Goal: Task Accomplishment & Management: Manage account settings

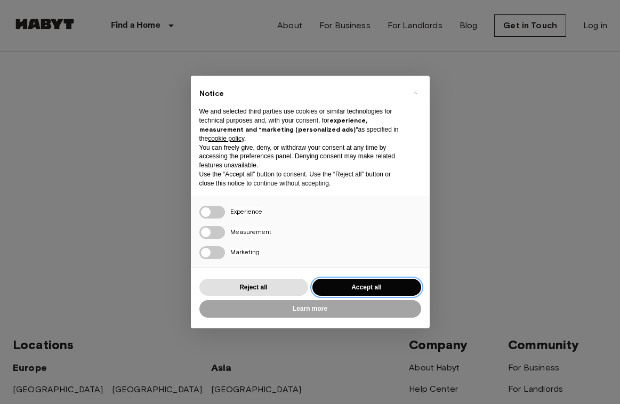
click at [362, 281] on button "Accept all" at bounding box center [367, 288] width 109 height 18
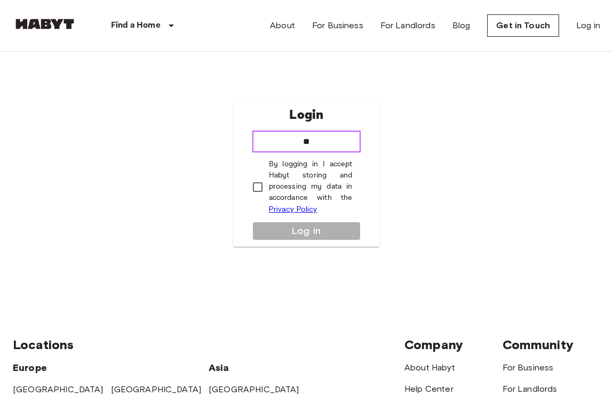
type input "*"
type input "**********"
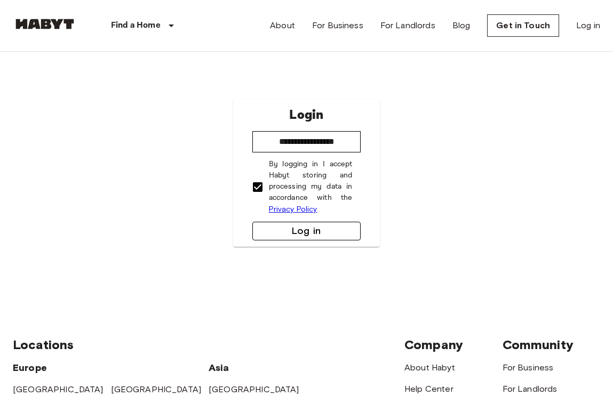
click at [295, 227] on button "Log in" at bounding box center [306, 231] width 109 height 19
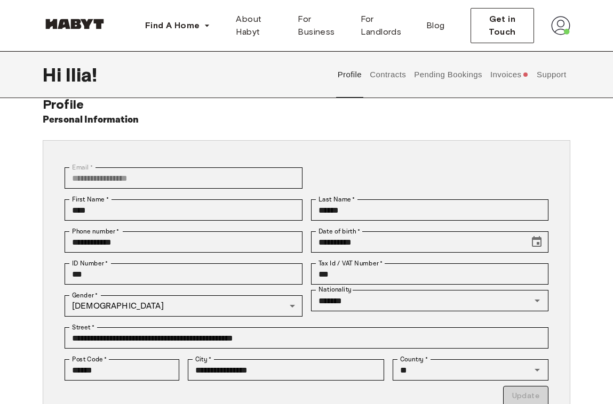
scroll to position [35, 0]
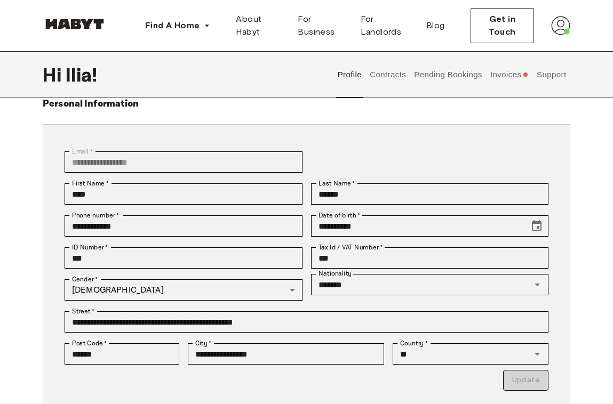
click at [495, 74] on button "Invoices" at bounding box center [509, 74] width 41 height 47
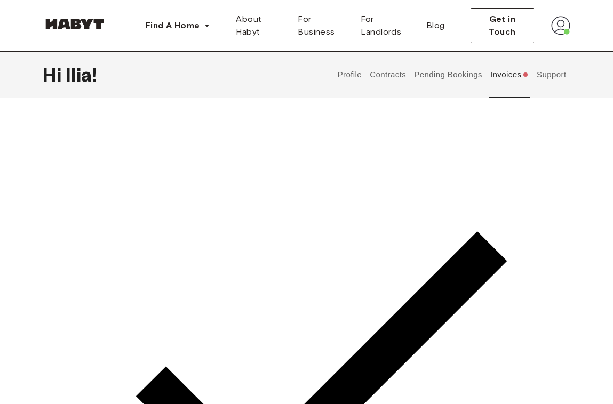
click at [444, 79] on button "Pending Bookings" at bounding box center [448, 74] width 71 height 47
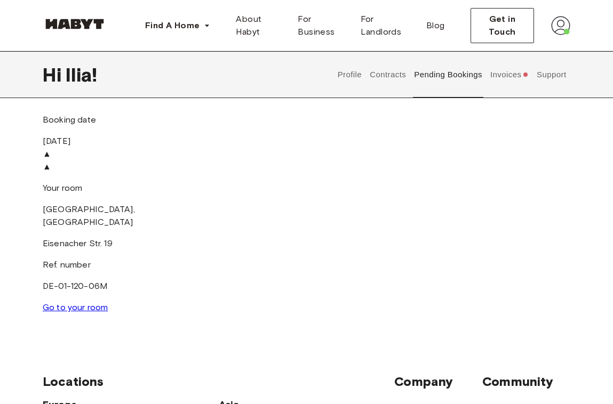
click at [387, 81] on button "Contracts" at bounding box center [388, 74] width 39 height 47
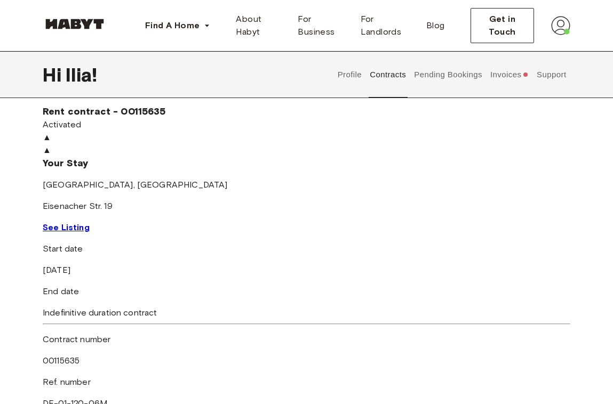
click at [450, 73] on button "Pending Bookings" at bounding box center [448, 74] width 71 height 47
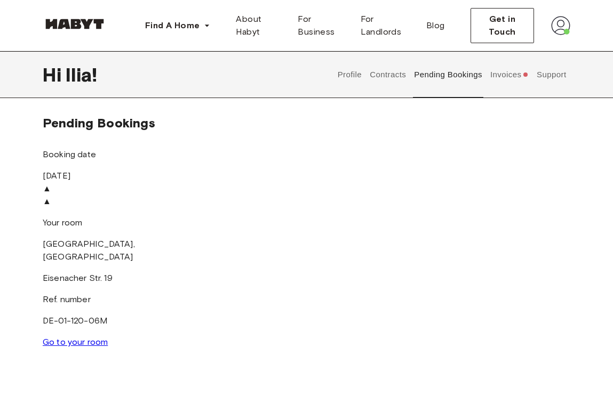
click at [348, 78] on button "Profile" at bounding box center [349, 74] width 27 height 47
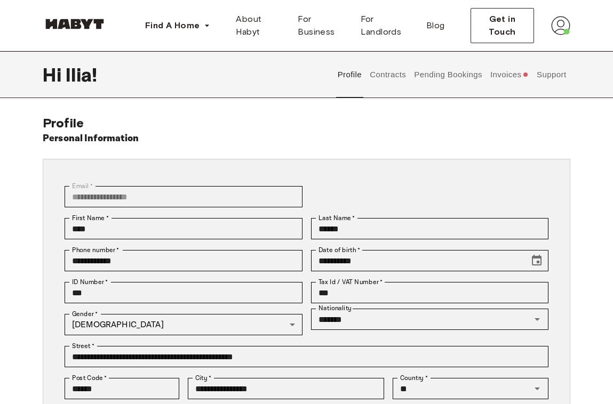
click at [394, 76] on button "Contracts" at bounding box center [388, 74] width 39 height 47
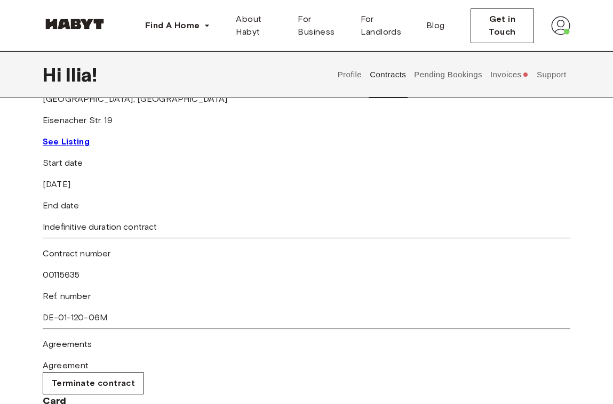
scroll to position [108, 0]
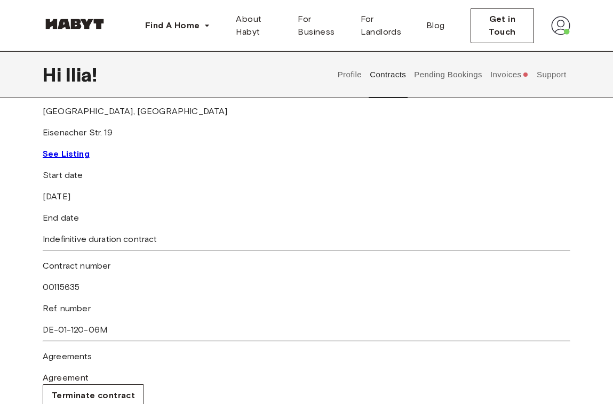
click at [90, 159] on link "See Listing" at bounding box center [66, 154] width 47 height 10
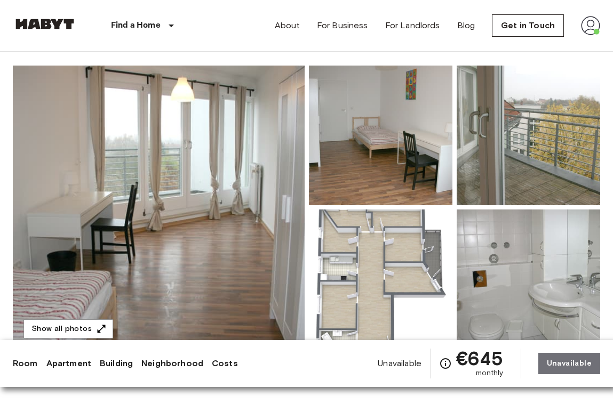
scroll to position [52, 0]
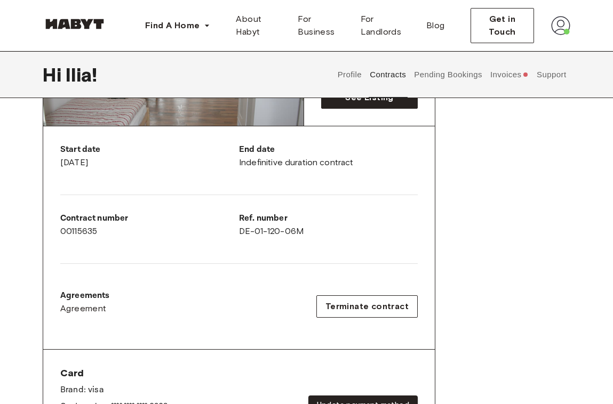
scroll to position [173, 0]
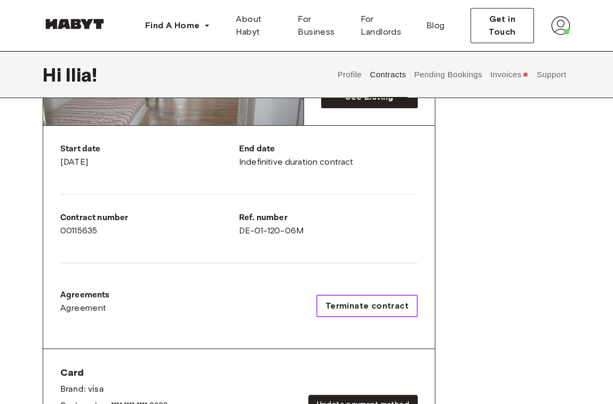
click at [389, 298] on button "Terminate contract" at bounding box center [366, 306] width 101 height 22
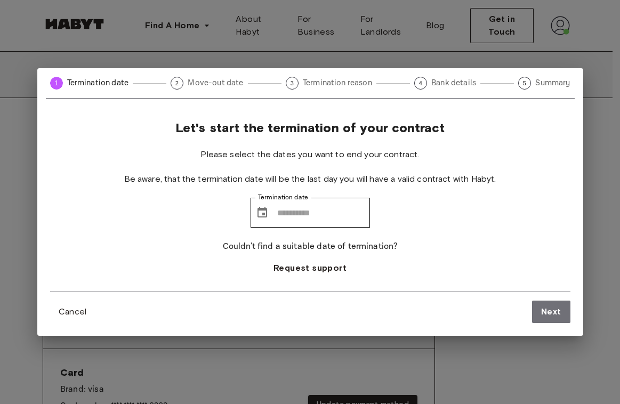
click at [229, 53] on div "1 Termination date 2 Move-out date 3 Termination reason 4 Bank details 5 Summar…" at bounding box center [310, 202] width 620 height 404
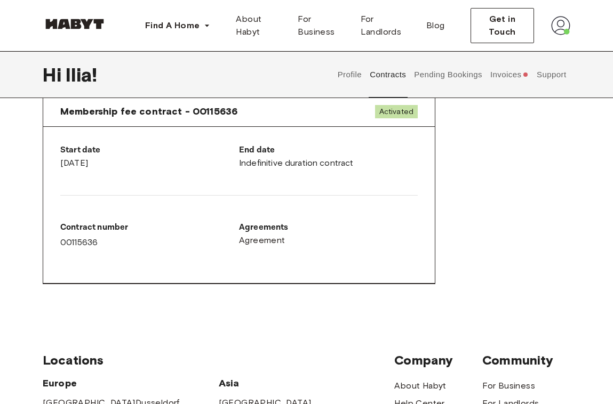
scroll to position [589, 0]
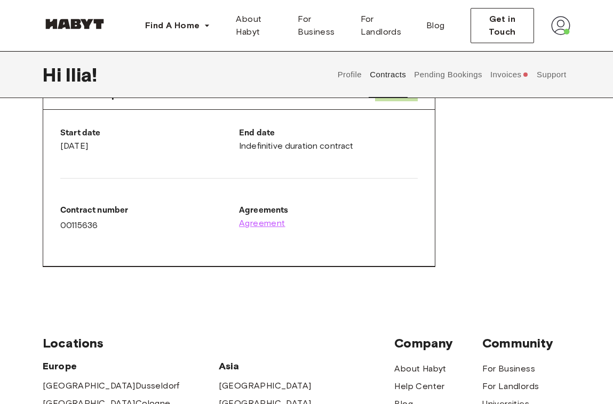
click at [275, 224] on span "Agreement" at bounding box center [262, 223] width 46 height 13
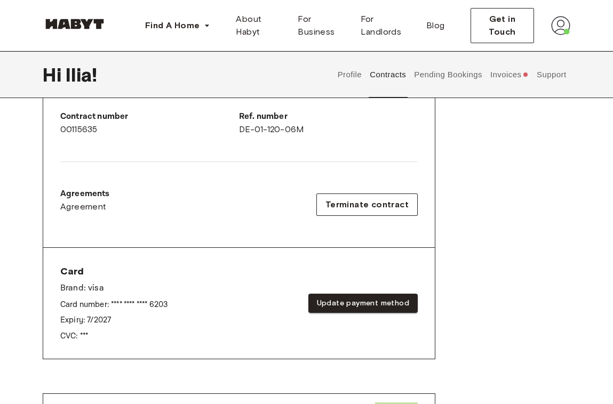
scroll to position [265, 0]
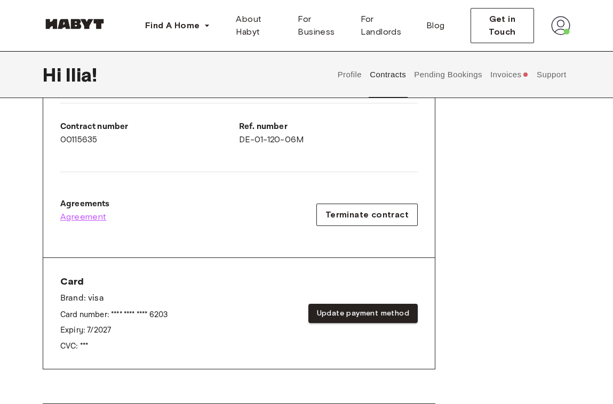
click at [92, 220] on span "Agreement" at bounding box center [83, 217] width 46 height 13
click at [552, 77] on button "Support" at bounding box center [551, 74] width 33 height 47
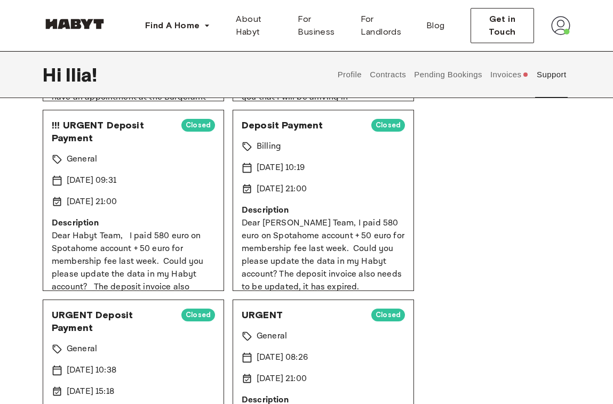
click at [494, 76] on button "Invoices" at bounding box center [509, 74] width 41 height 47
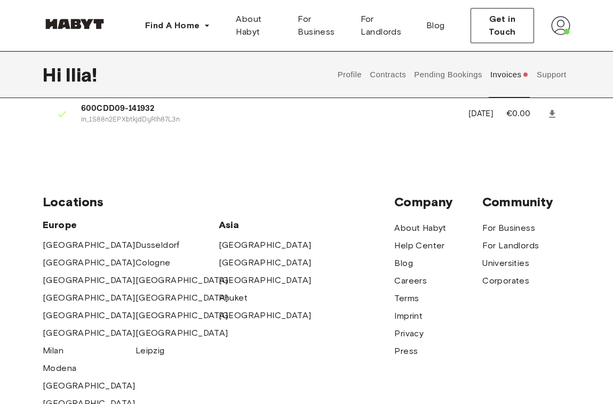
click at [549, 114] on icon at bounding box center [552, 113] width 6 height 7
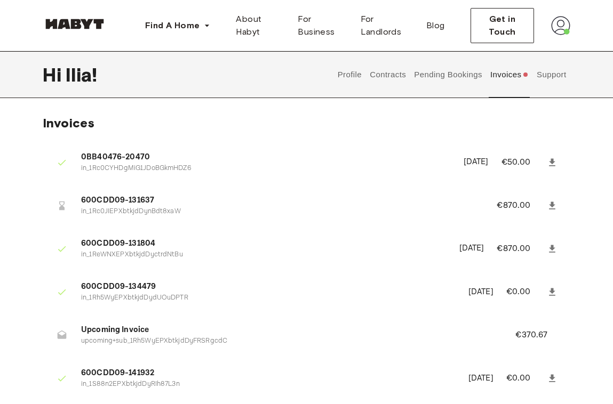
click at [548, 79] on button "Support" at bounding box center [551, 74] width 33 height 47
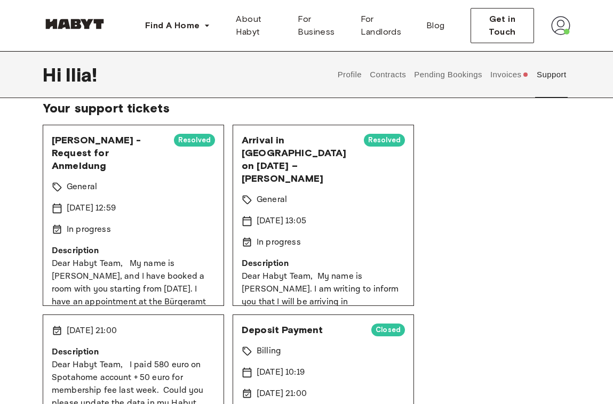
scroll to position [59, 0]
click at [189, 143] on span "Resolved" at bounding box center [194, 140] width 41 height 11
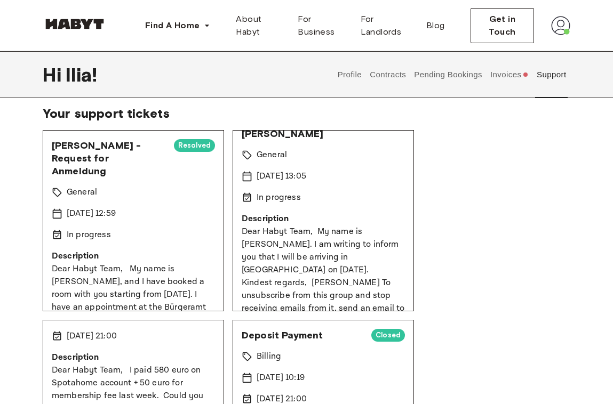
scroll to position [0, 0]
click at [508, 23] on span "Get in Touch" at bounding box center [502, 26] width 45 height 26
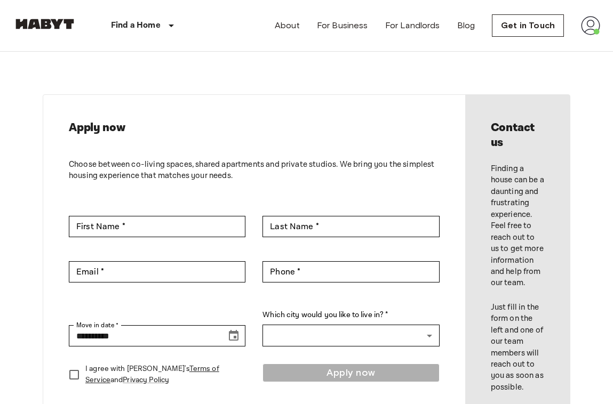
click at [588, 32] on img at bounding box center [590, 25] width 19 height 19
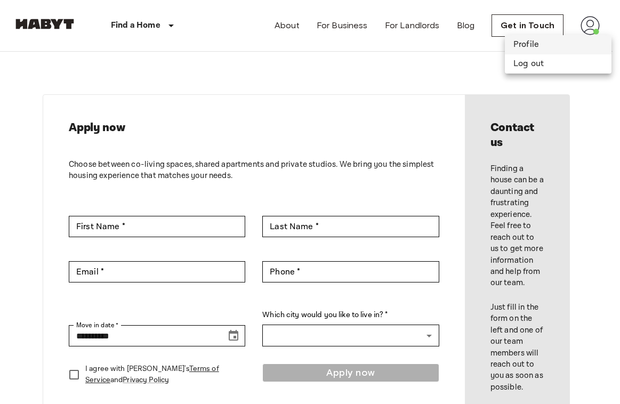
click at [551, 48] on li "Profile" at bounding box center [558, 44] width 107 height 19
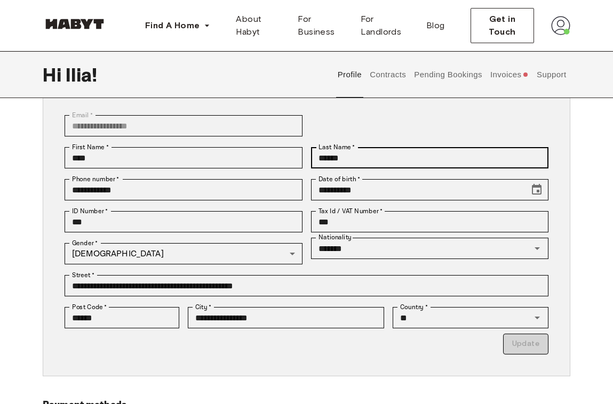
scroll to position [72, 0]
